Goal: Task Accomplishment & Management: Manage account settings

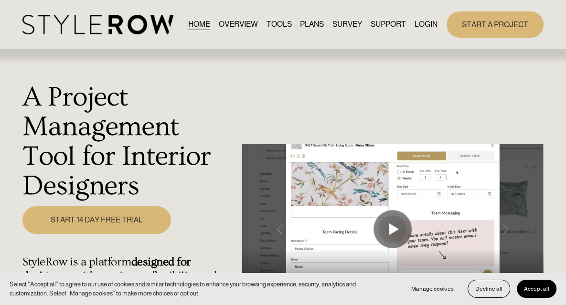
click at [431, 31] on link "LOGIN" at bounding box center [426, 24] width 23 height 13
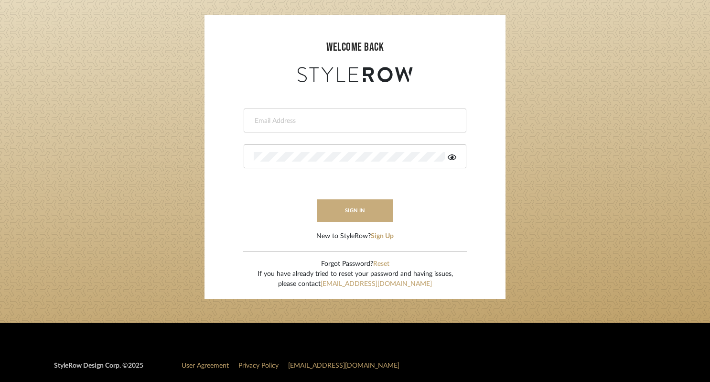
type input "jeanne@jeannecampanadesign.com"
click at [353, 212] on button "sign in" at bounding box center [355, 210] width 76 height 22
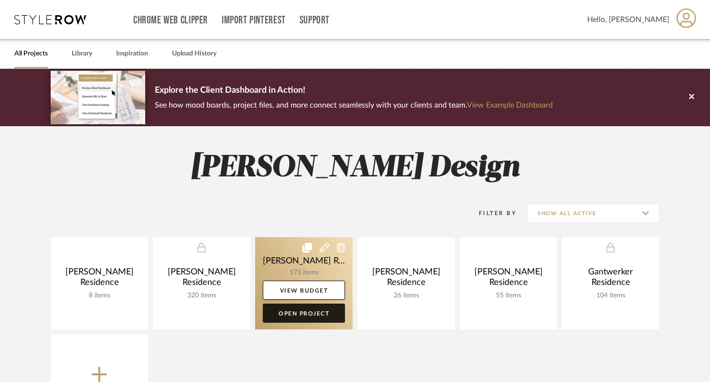
click at [301, 313] on link "Open Project" at bounding box center [304, 312] width 82 height 19
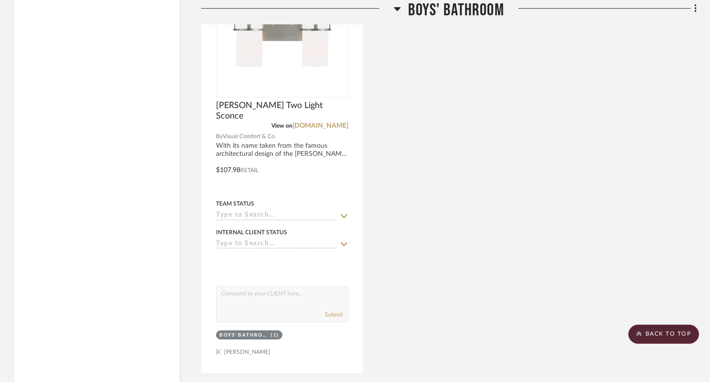
scroll to position [15328, 0]
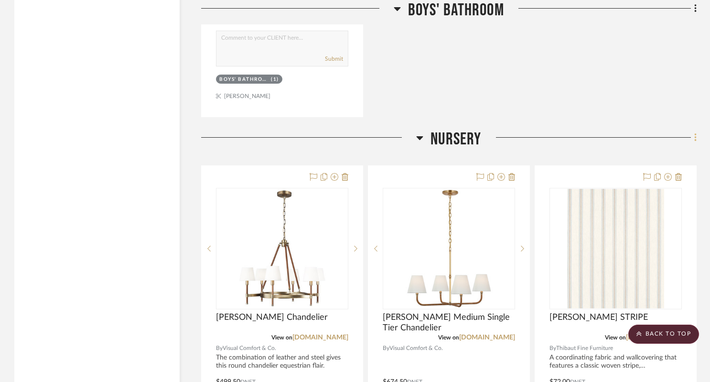
click at [695, 133] on icon at bounding box center [695, 137] width 2 height 8
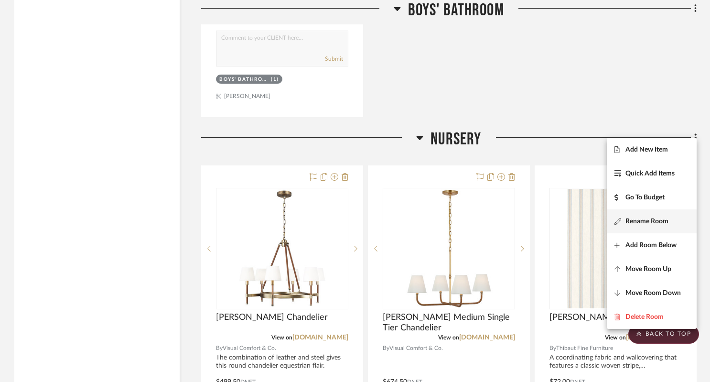
click at [662, 217] on span "Rename Room" at bounding box center [647, 221] width 43 height 8
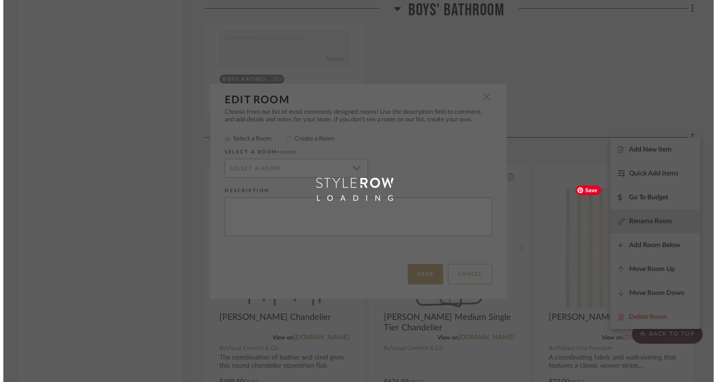
scroll to position [0, 0]
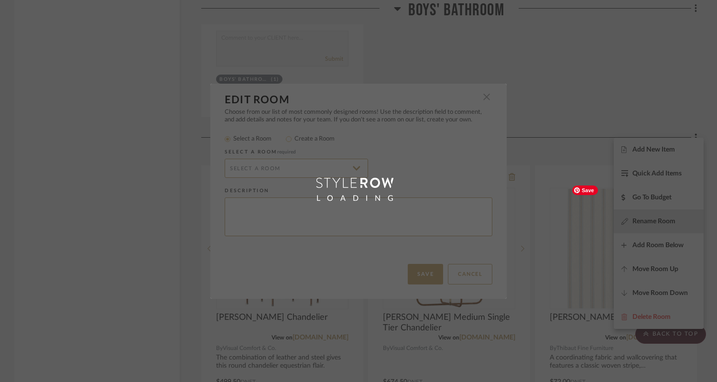
type input "Nursery"
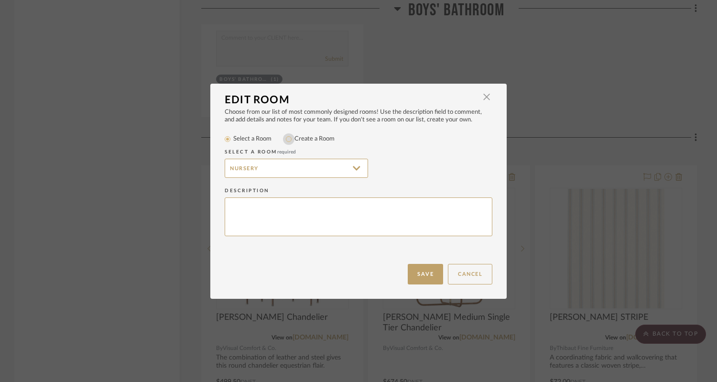
click at [286, 141] on input "Create a Room" at bounding box center [288, 138] width 11 height 11
radio input "true"
click at [226, 169] on input "Nursery" at bounding box center [296, 168] width 143 height 19
type input "[PERSON_NAME]'s Nursery"
click at [416, 273] on button "Save" at bounding box center [425, 274] width 35 height 21
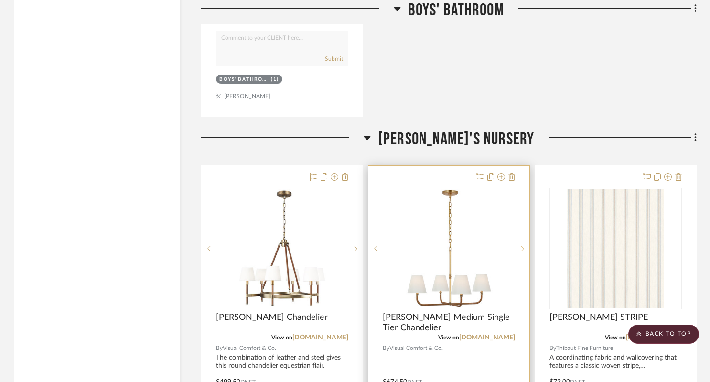
scroll to position [15387, 0]
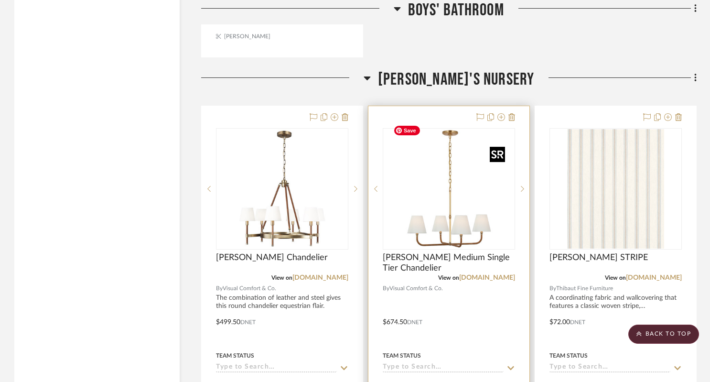
click at [470, 229] on img "0" at bounding box center [448, 188] width 119 height 119
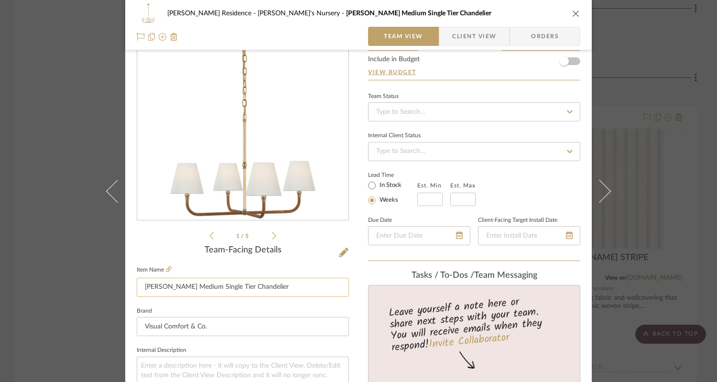
scroll to position [60, 0]
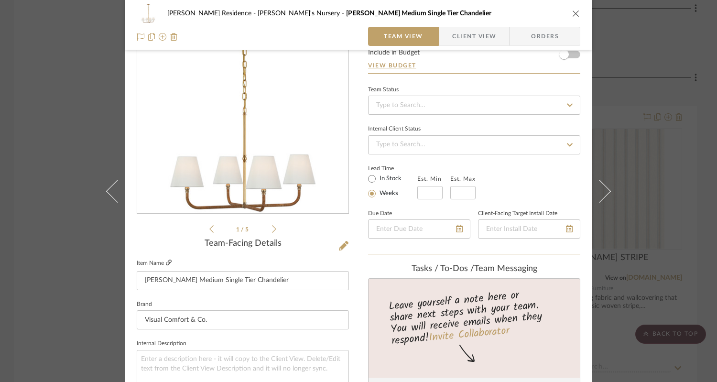
click at [166, 262] on icon at bounding box center [169, 263] width 6 height 6
drag, startPoint x: 143, startPoint y: 280, endPoint x: 254, endPoint y: 273, distance: 111.6
click at [254, 273] on input "[PERSON_NAME] Medium Single Tier Chandelier" at bounding box center [243, 280] width 212 height 19
